Goal: Task Accomplishment & Management: Use online tool/utility

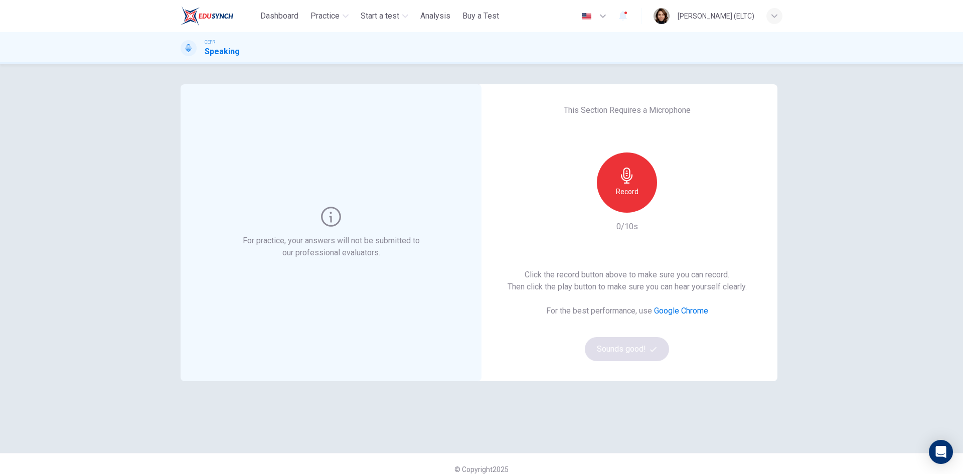
click at [634, 195] on h6 "Record" at bounding box center [627, 191] width 23 height 12
click at [629, 185] on div "Stop" at bounding box center [627, 182] width 60 height 60
click at [673, 210] on div "button" at bounding box center [673, 205] width 16 height 16
click at [670, 205] on icon "button" at bounding box center [673, 205] width 10 height 10
click at [632, 347] on button "Sounds good!" at bounding box center [627, 349] width 84 height 24
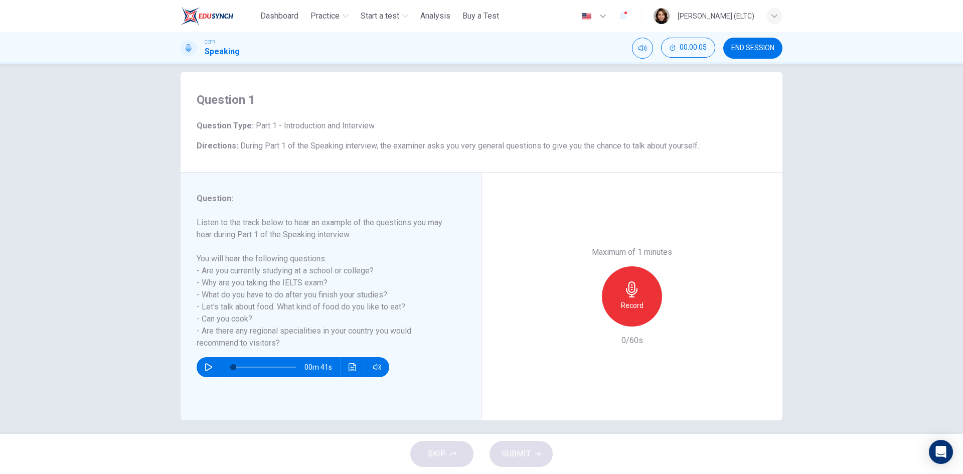
scroll to position [19, 0]
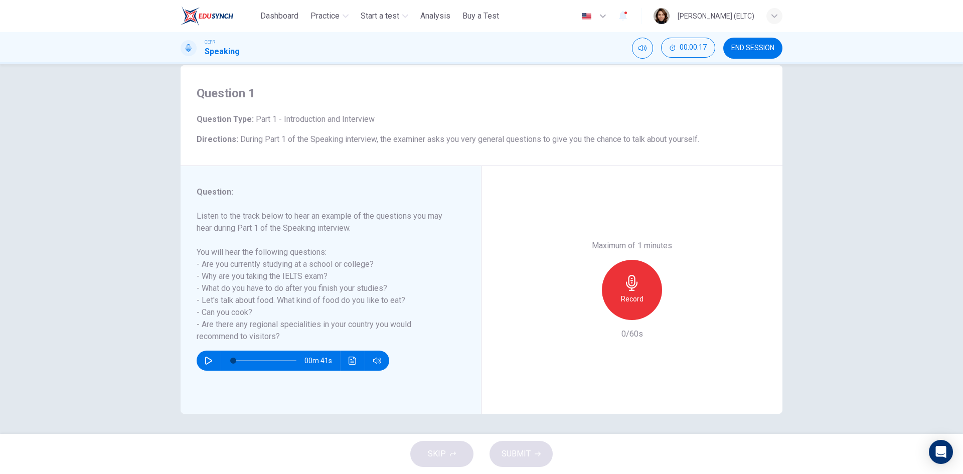
click at [201, 360] on button "button" at bounding box center [209, 360] width 16 height 20
click at [201, 363] on button "button" at bounding box center [209, 360] width 16 height 20
click at [632, 301] on h6 "Record" at bounding box center [632, 299] width 23 height 12
click at [632, 302] on h6 "Stop" at bounding box center [631, 299] width 15 height 12
click at [518, 451] on span "SUBMIT" at bounding box center [515, 454] width 29 height 14
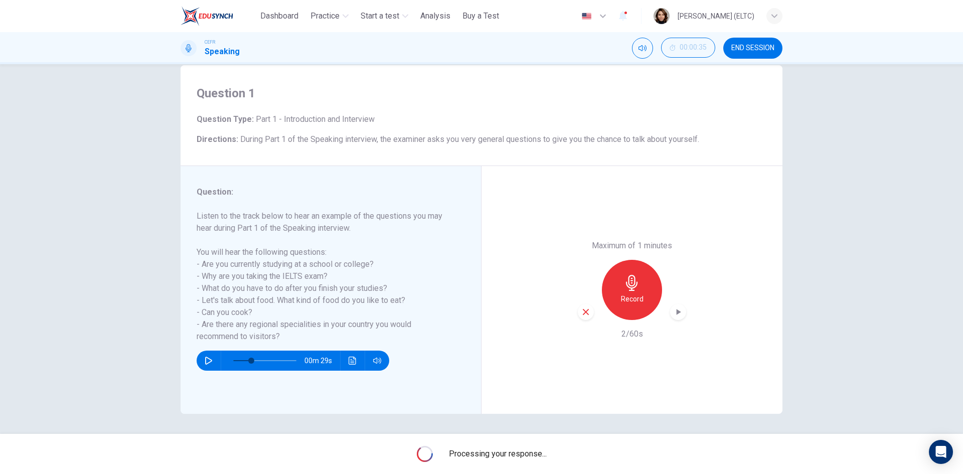
type input "*"
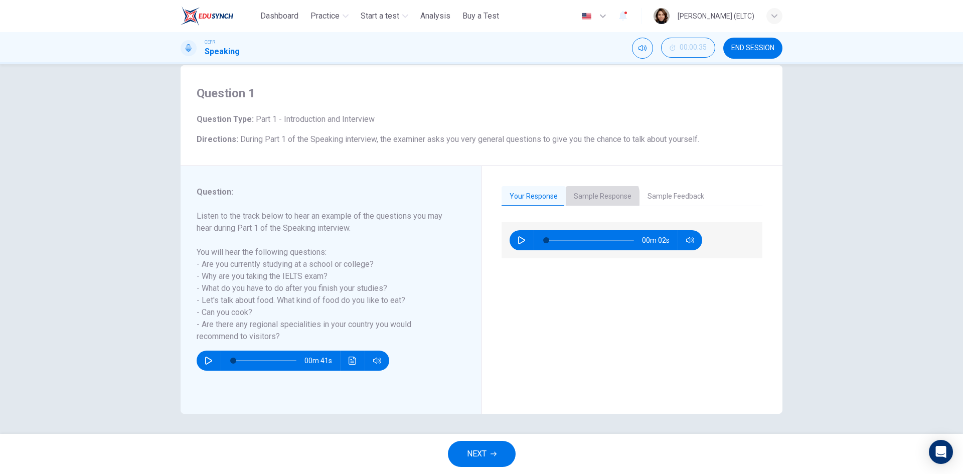
click at [589, 198] on button "Sample Response" at bounding box center [602, 196] width 74 height 21
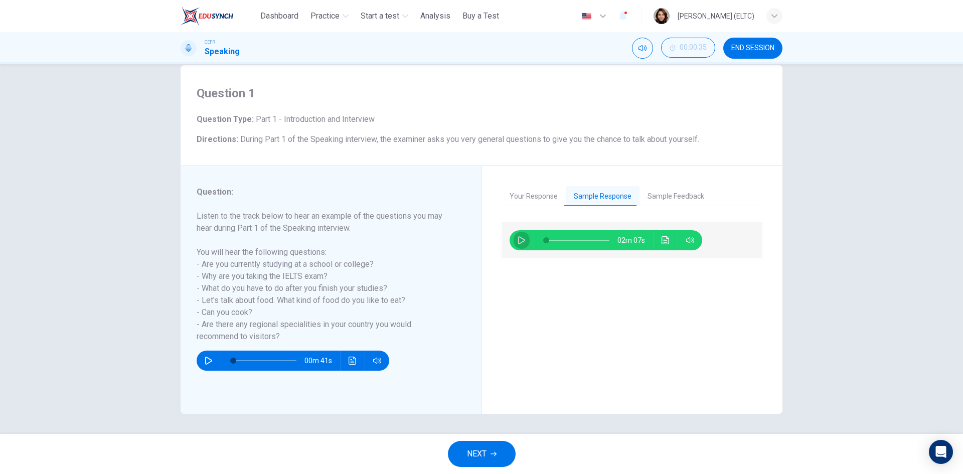
click at [517, 238] on icon "button" at bounding box center [521, 240] width 8 height 8
click at [558, 239] on span at bounding box center [577, 240] width 63 height 14
click at [517, 244] on icon "button" at bounding box center [521, 240] width 8 height 8
type input "**"
click at [671, 190] on button "Sample Feedback" at bounding box center [675, 196] width 73 height 21
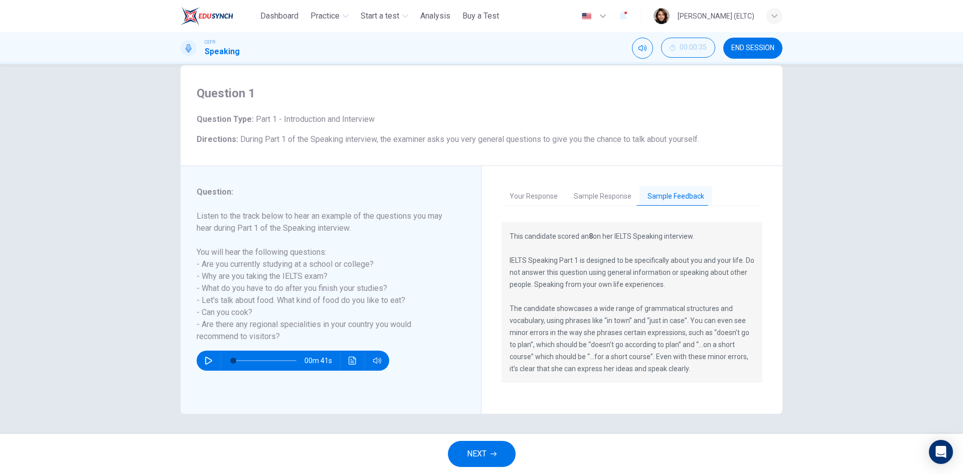
click at [758, 55] on button "END SESSION" at bounding box center [752, 48] width 59 height 21
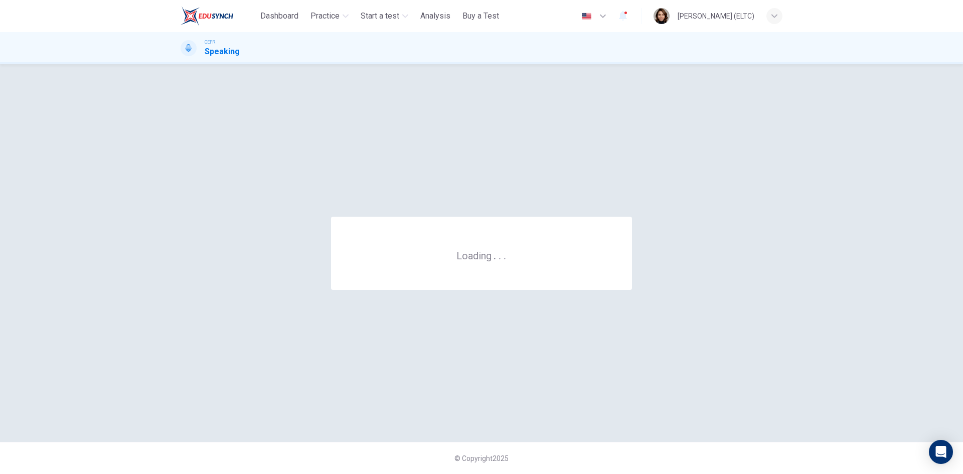
scroll to position [0, 0]
